Goal: Task Accomplishment & Management: Manage account settings

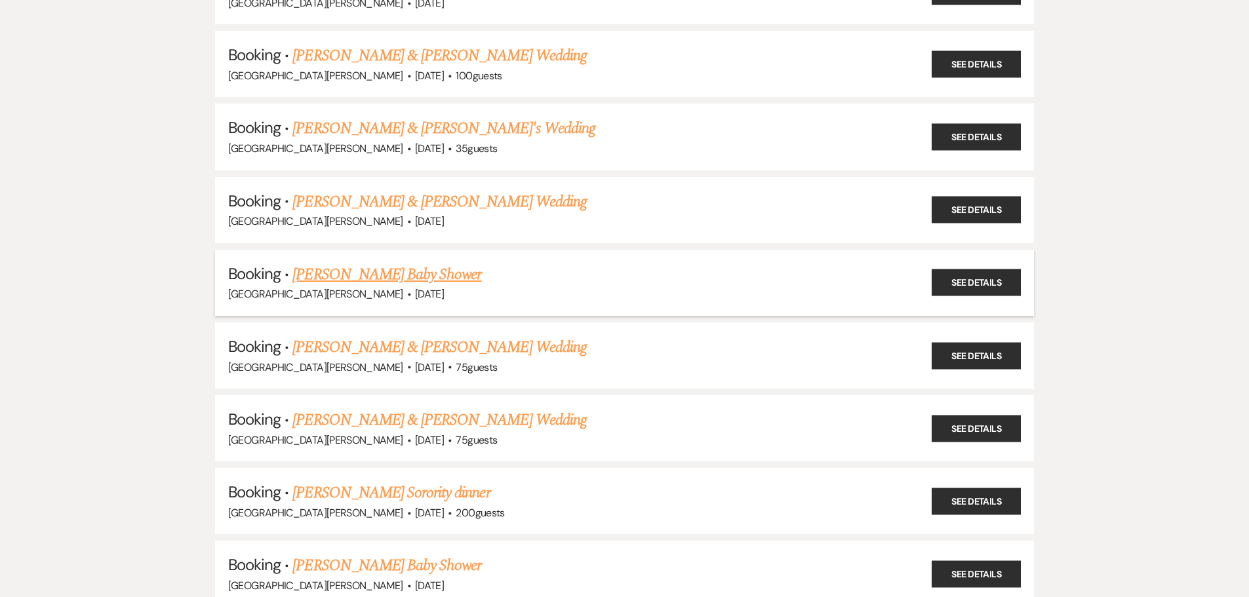
scroll to position [328, 0]
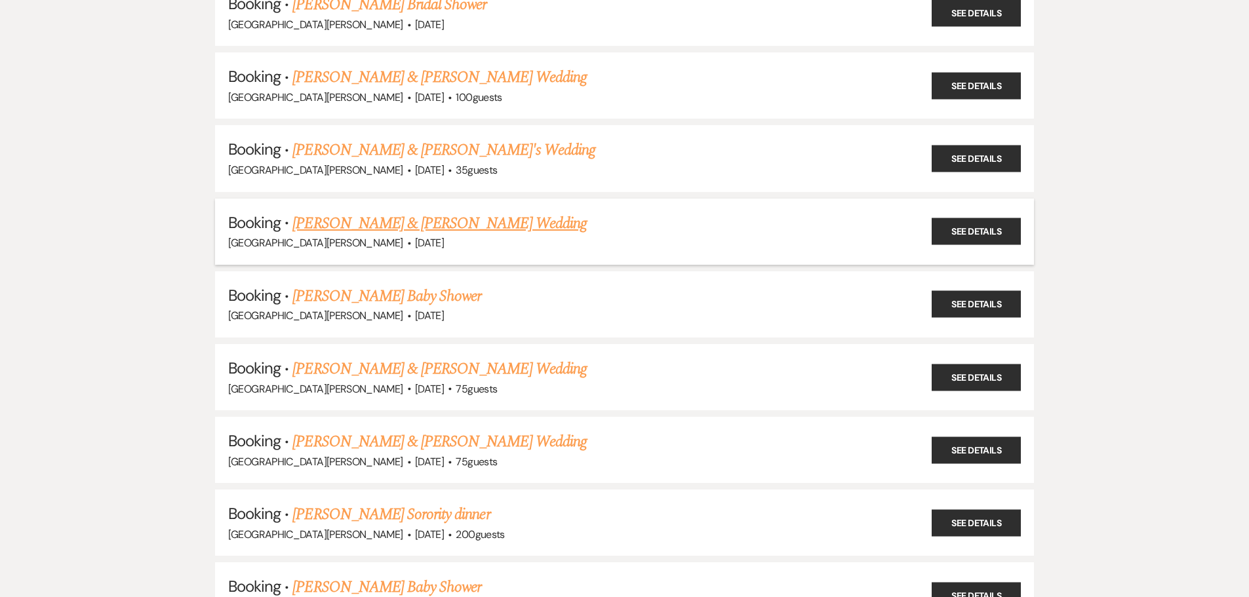
click at [359, 219] on link "[PERSON_NAME] & [PERSON_NAME] Wedding" at bounding box center [439, 224] width 294 height 24
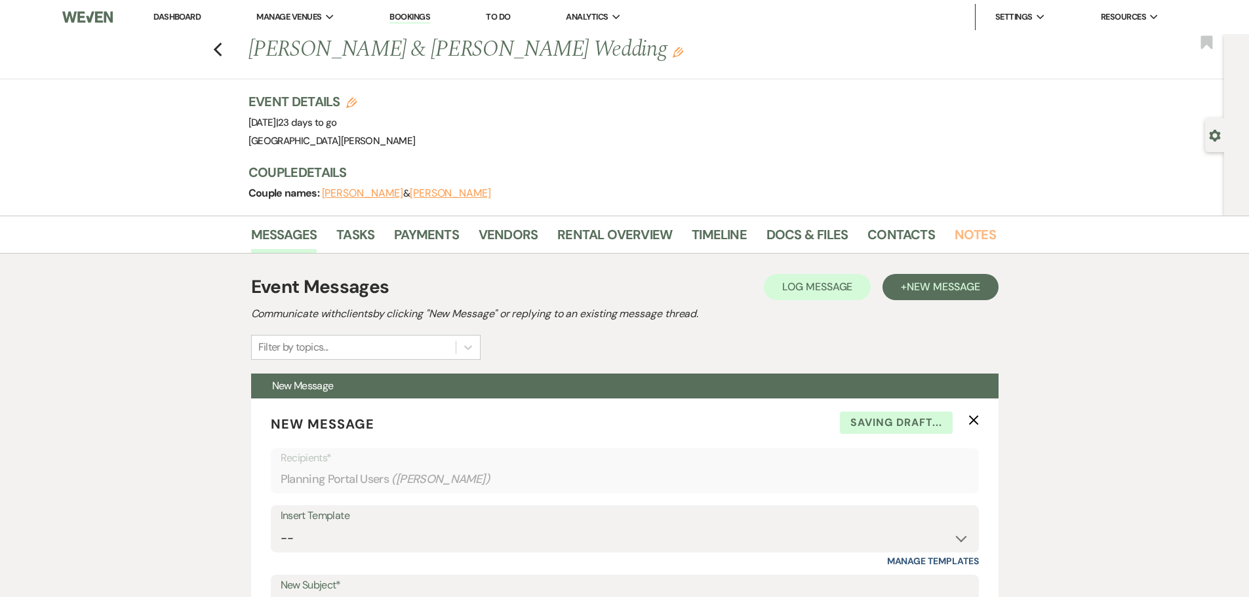
drag, startPoint x: 960, startPoint y: 229, endPoint x: 1021, endPoint y: 293, distance: 88.1
click at [960, 229] on link "Notes" at bounding box center [975, 238] width 41 height 29
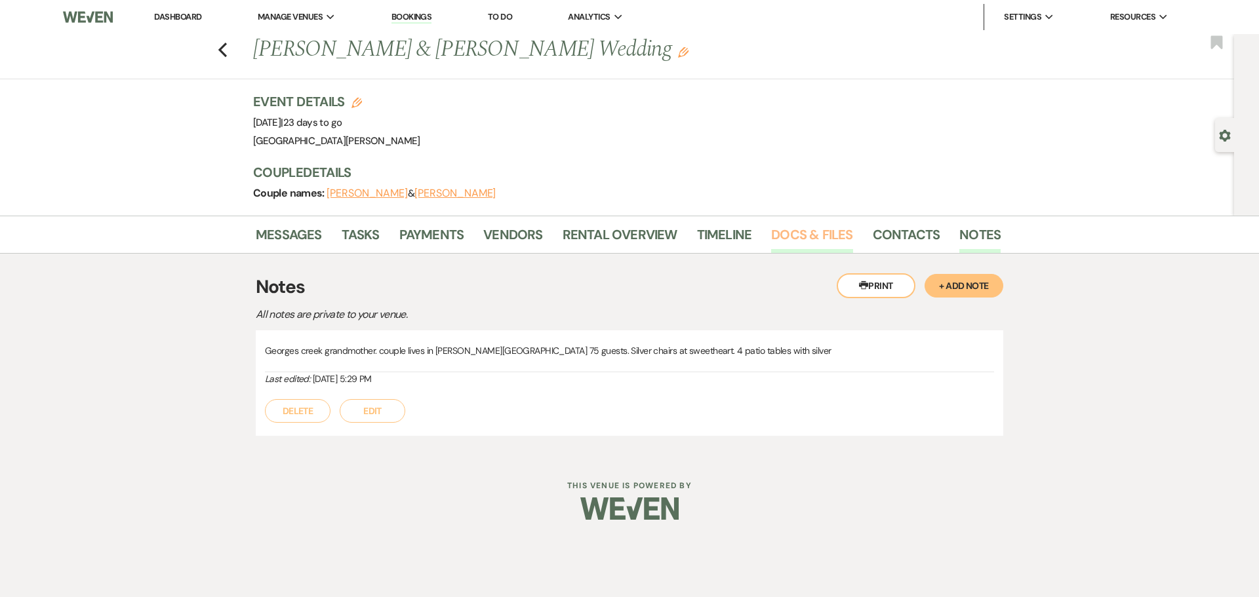
click at [824, 229] on link "Docs & Files" at bounding box center [811, 238] width 81 height 29
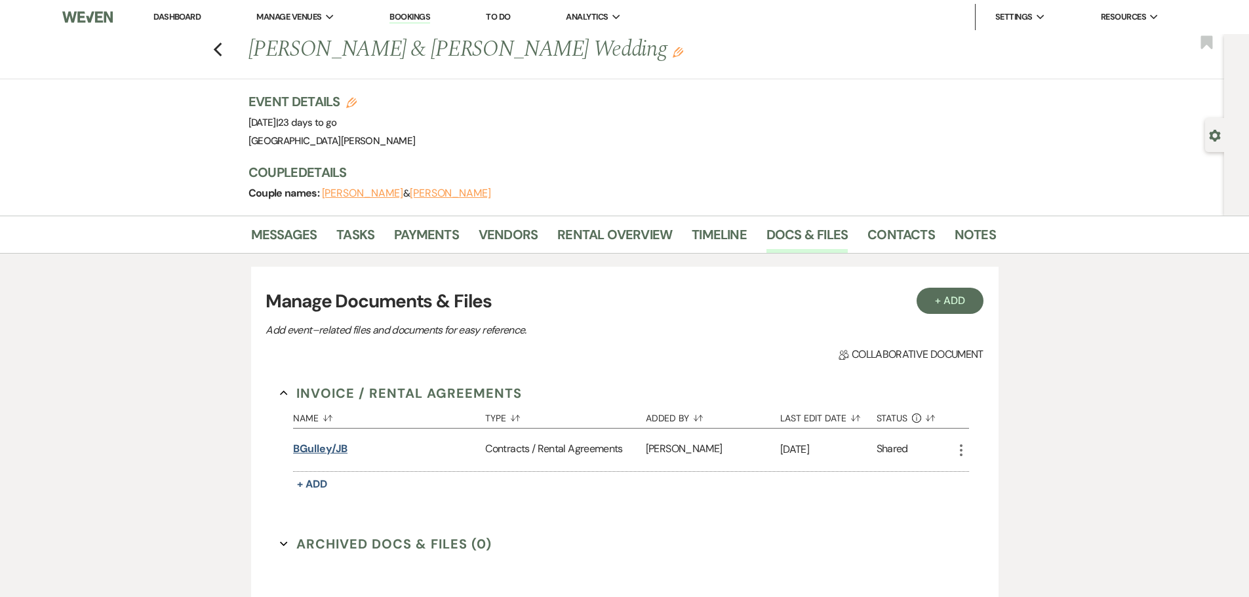
click at [328, 449] on button "BGulley/JB" at bounding box center [320, 449] width 54 height 16
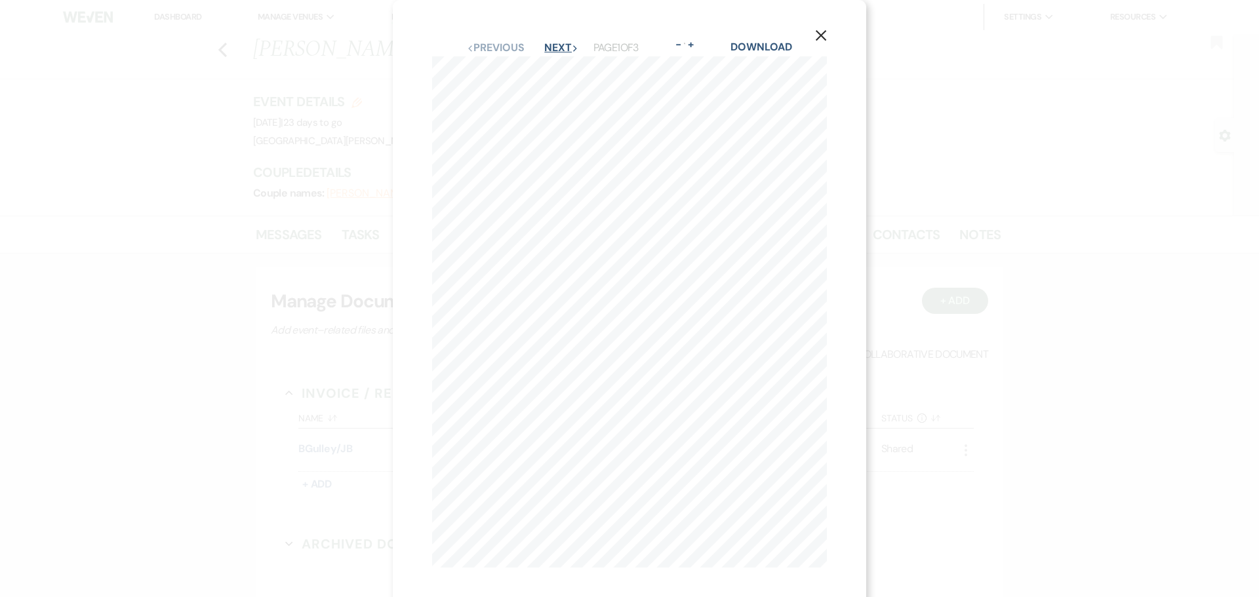
click at [547, 52] on button "Next Next" at bounding box center [561, 48] width 34 height 10
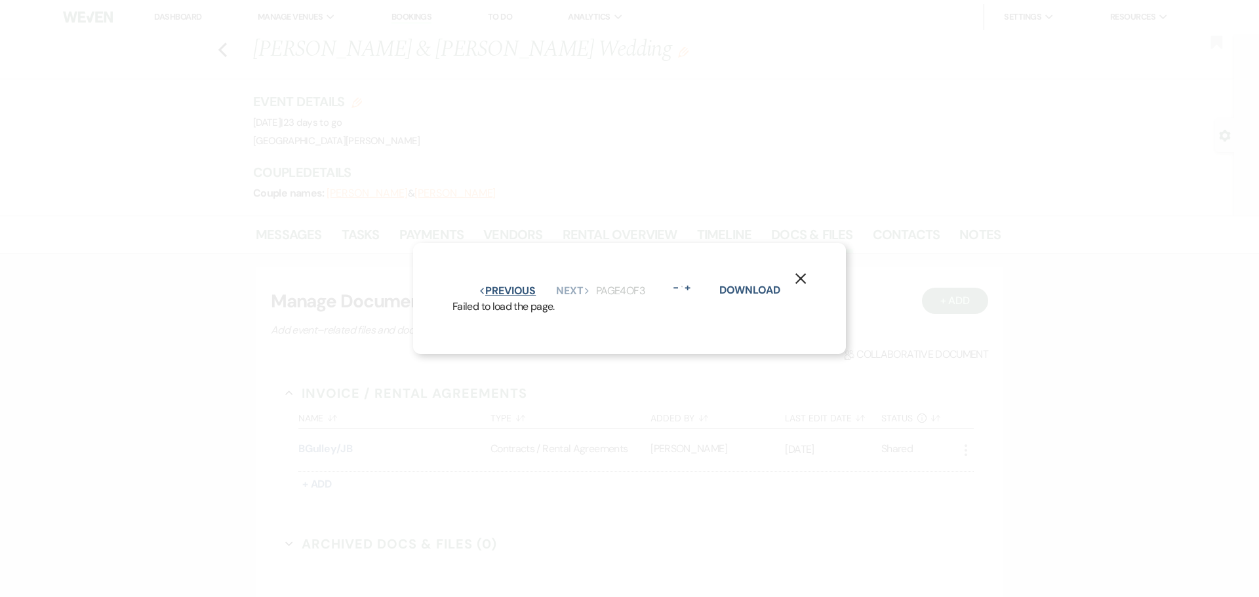
click at [494, 289] on button "Previous Previous" at bounding box center [507, 291] width 57 height 10
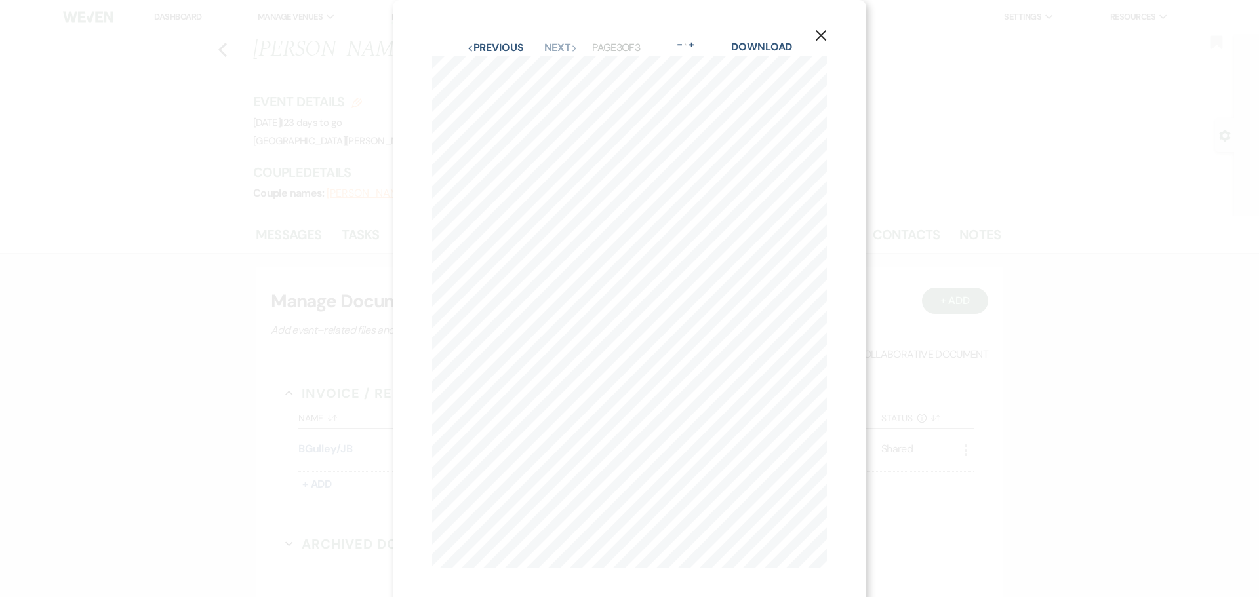
click at [503, 52] on button "Previous Previous" at bounding box center [495, 48] width 57 height 10
click at [544, 51] on button "Next Next" at bounding box center [561, 48] width 34 height 10
click at [824, 35] on icon "X" at bounding box center [821, 36] width 12 height 12
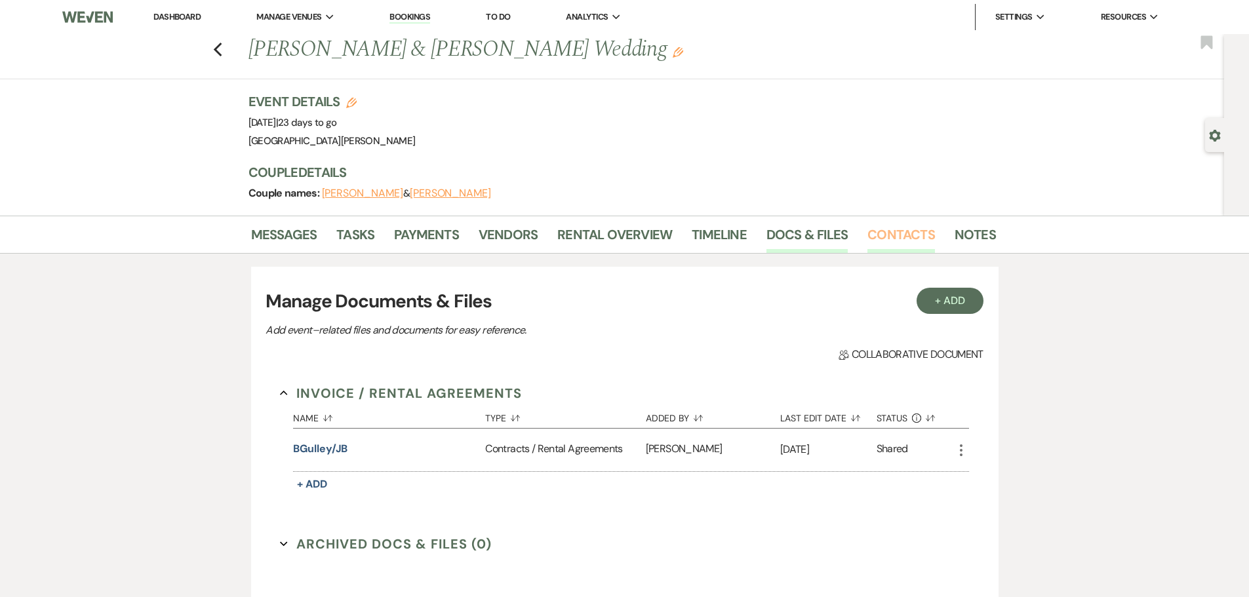
click at [892, 237] on link "Contacts" at bounding box center [901, 238] width 68 height 29
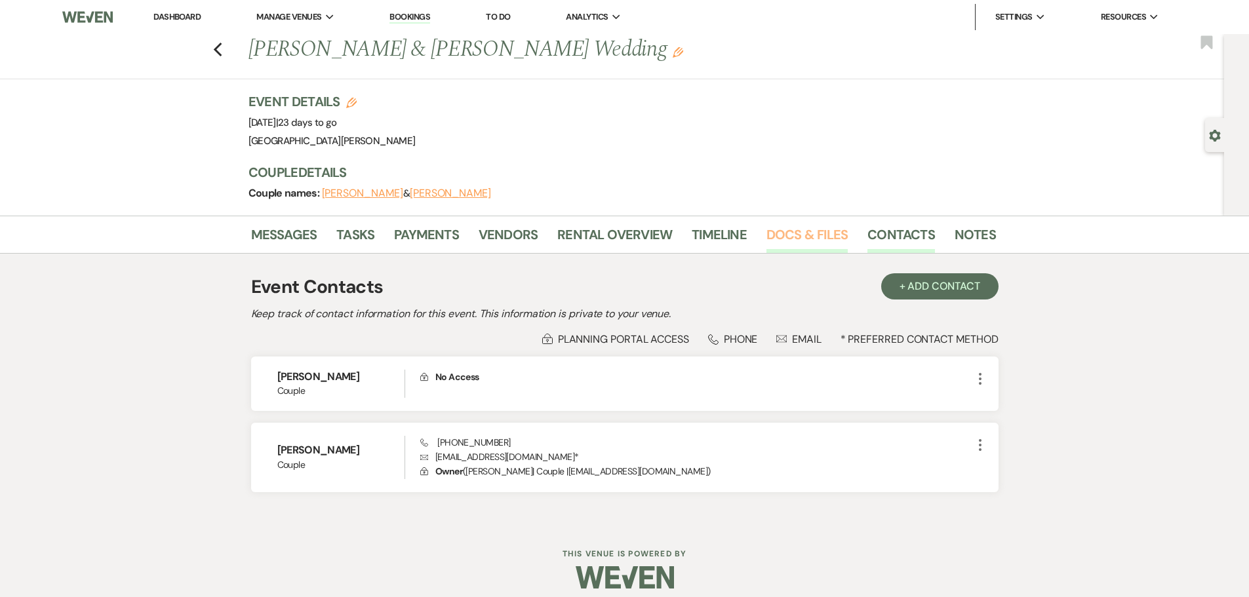
click at [818, 239] on link "Docs & Files" at bounding box center [806, 238] width 81 height 29
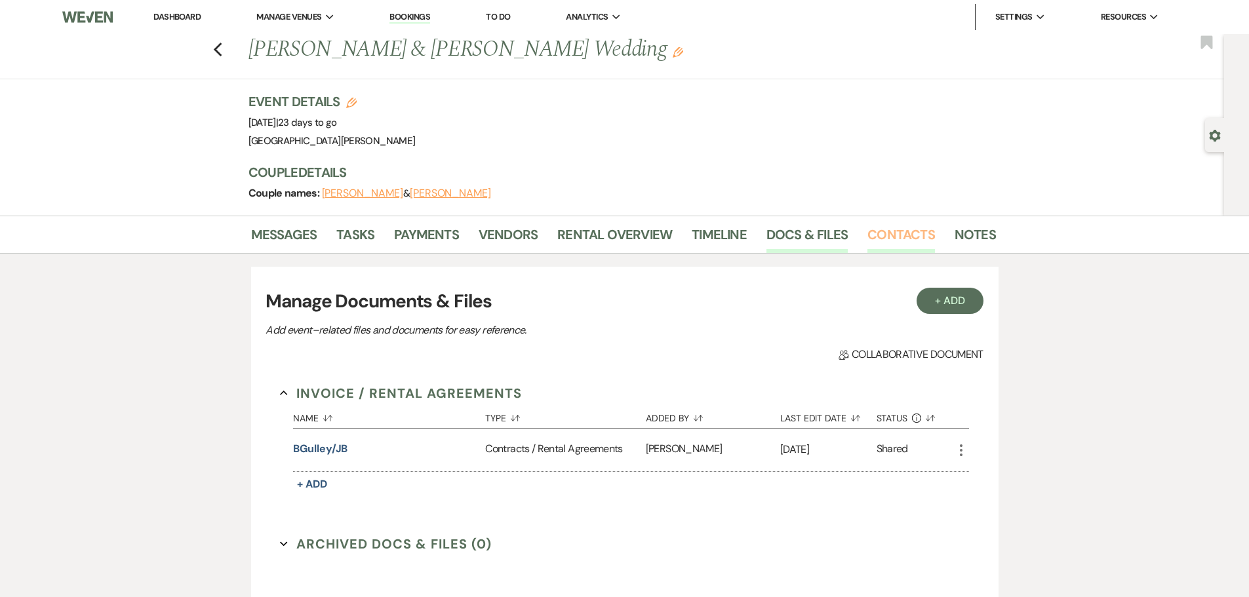
click at [883, 233] on link "Contacts" at bounding box center [901, 238] width 68 height 29
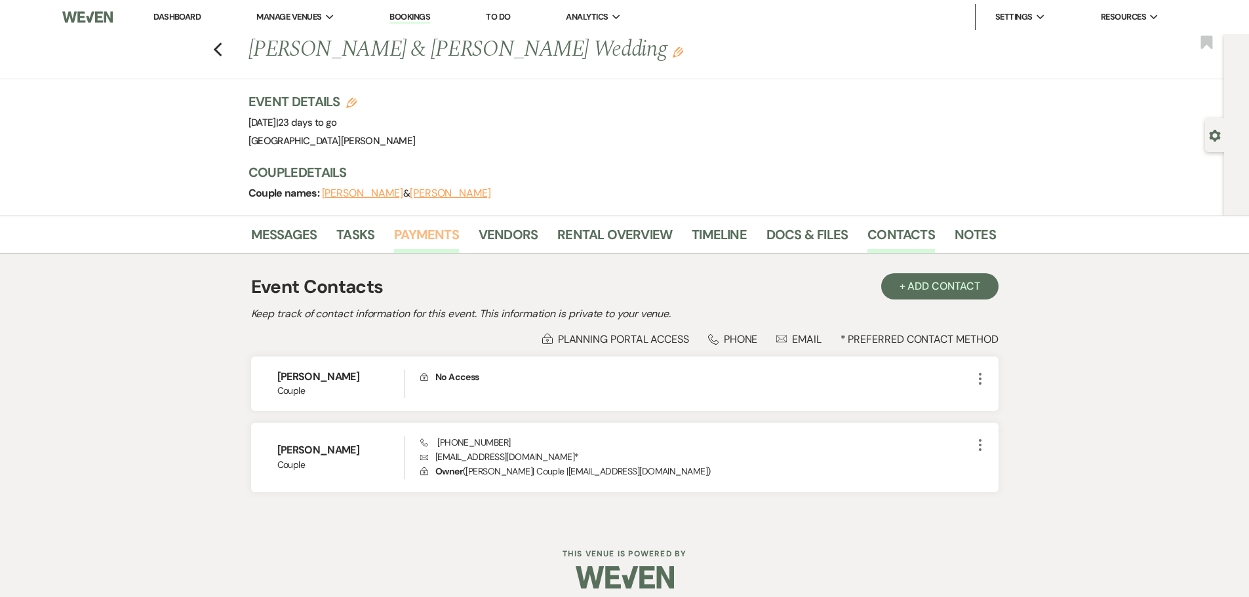
click at [413, 237] on link "Payments" at bounding box center [426, 238] width 65 height 29
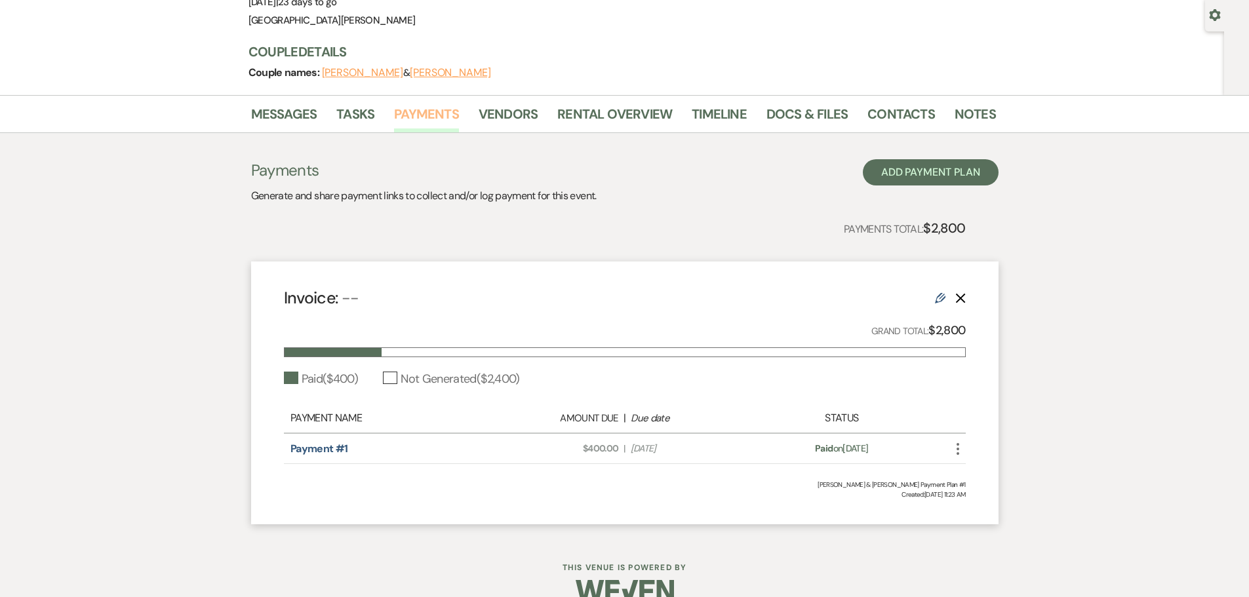
scroll to position [131, 0]
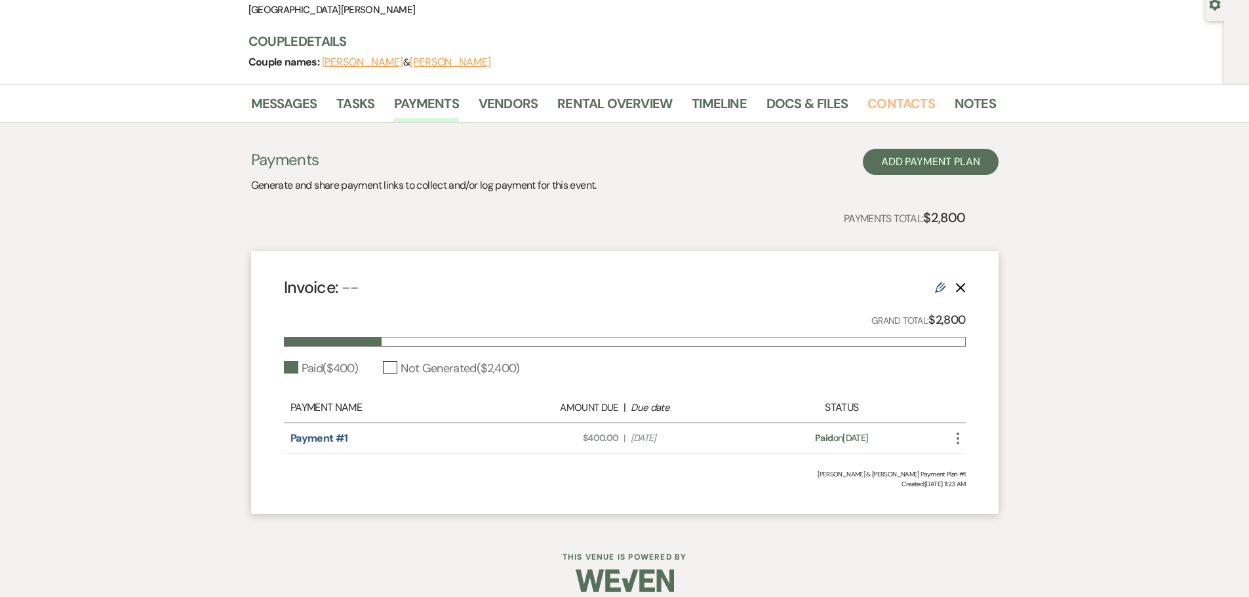
click at [895, 108] on link "Contacts" at bounding box center [901, 107] width 68 height 29
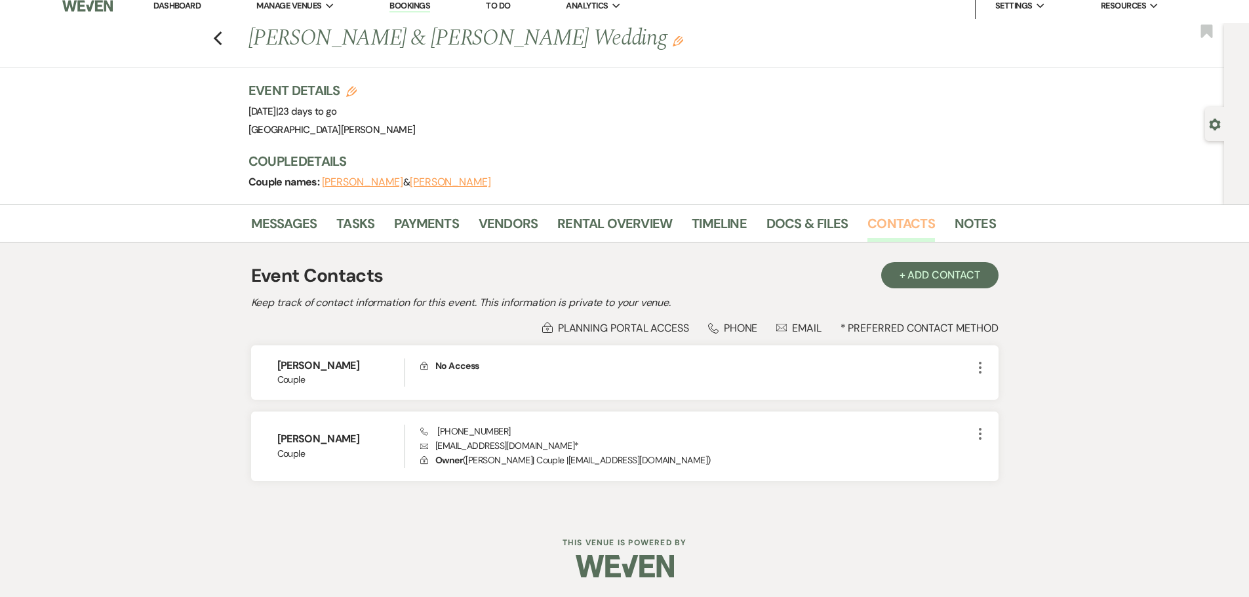
scroll to position [11, 0]
